Goal: Find contact information: Find contact information

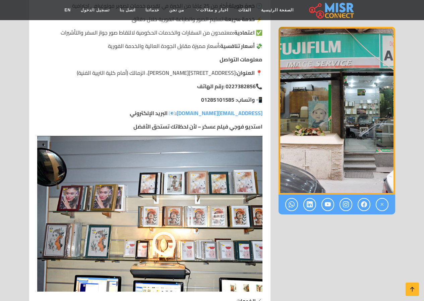
scroll to position [1040, 0]
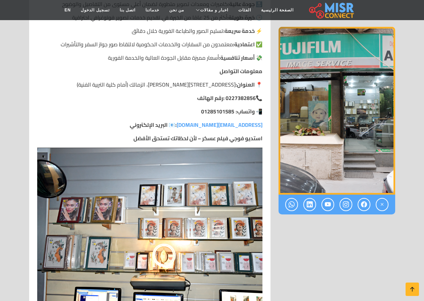
click at [210, 106] on strong "01285101585" at bounding box center [217, 111] width 33 height 10
copy strong "01285101585"
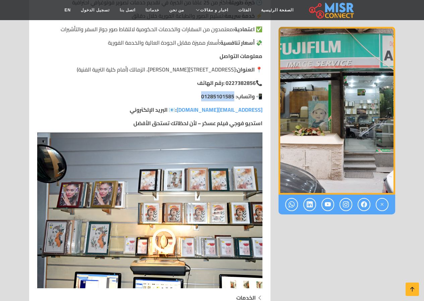
scroll to position [906, 0]
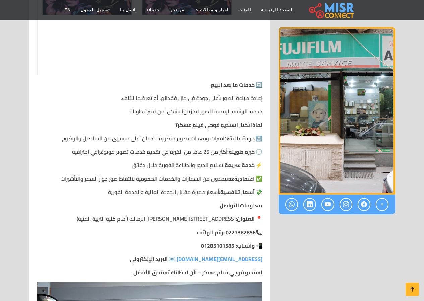
click at [185, 215] on p "📍 العنوان: 27 شارع إسماعيل محمد، الزمالك (أمام كلية التربية الفنية)" at bounding box center [149, 219] width 225 height 8
click at [236, 215] on p "📍 العنوان: 27 شارع إسماعيل محمد، الزمالك (أمام كلية التربية الفنية)" at bounding box center [149, 219] width 225 height 8
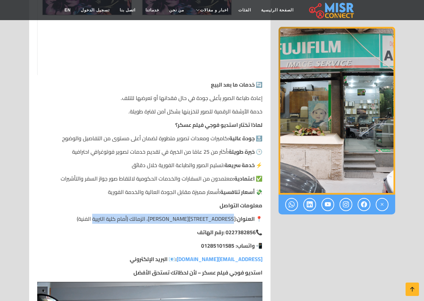
click at [115, 215] on p "📍 العنوان: 27 شارع إسماعيل محمد، الزمالك (أمام كلية التربية الفنية)" at bounding box center [149, 219] width 225 height 8
copy p "[STREET_ADDRESS][PERSON_NAME]، الزمالك (أمام كلية التربية الفنية)"
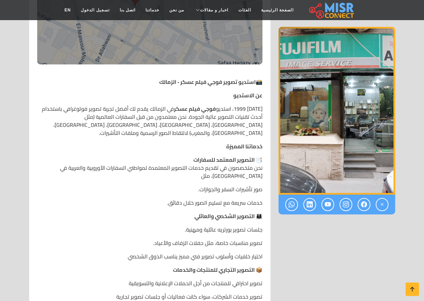
scroll to position [235, 0]
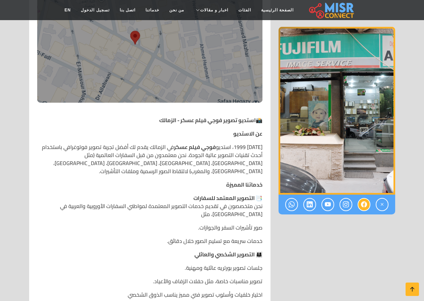
click at [362, 206] on icon at bounding box center [364, 204] width 6 height 11
